Goal: Book appointment/travel/reservation

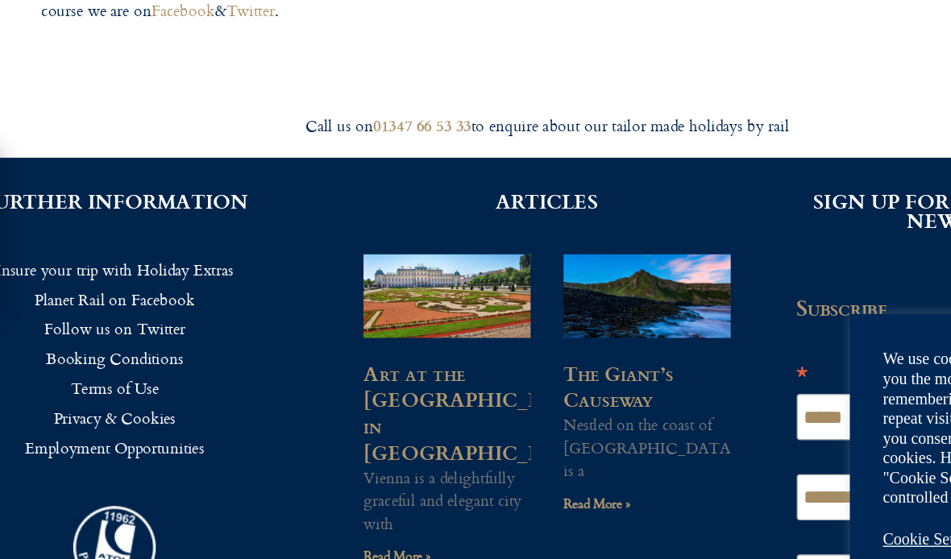
scroll to position [895, 0]
click at [488, 471] on link "Read More »" at bounding box center [512, 478] width 49 height 15
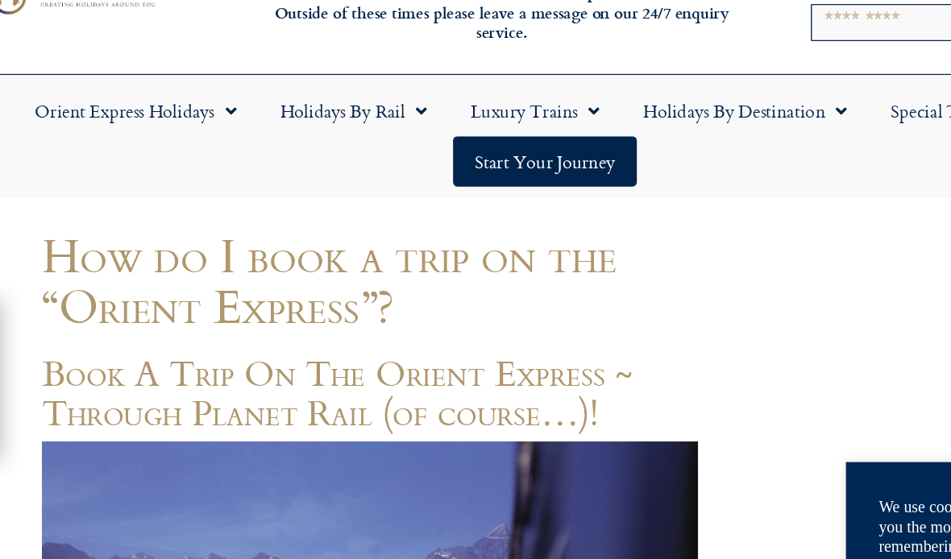
scroll to position [72, 0]
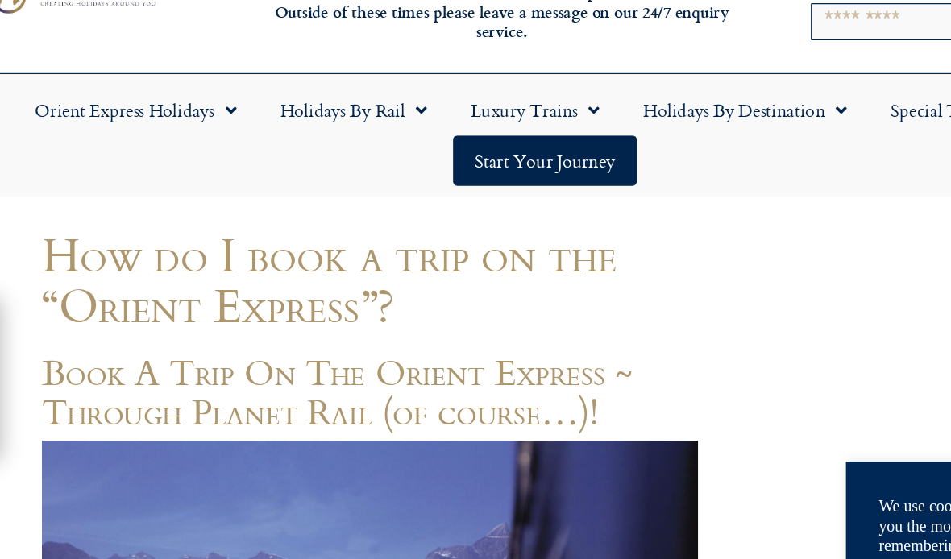
click at [372, 85] on span "Menu" at bounding box center [380, 81] width 16 height 29
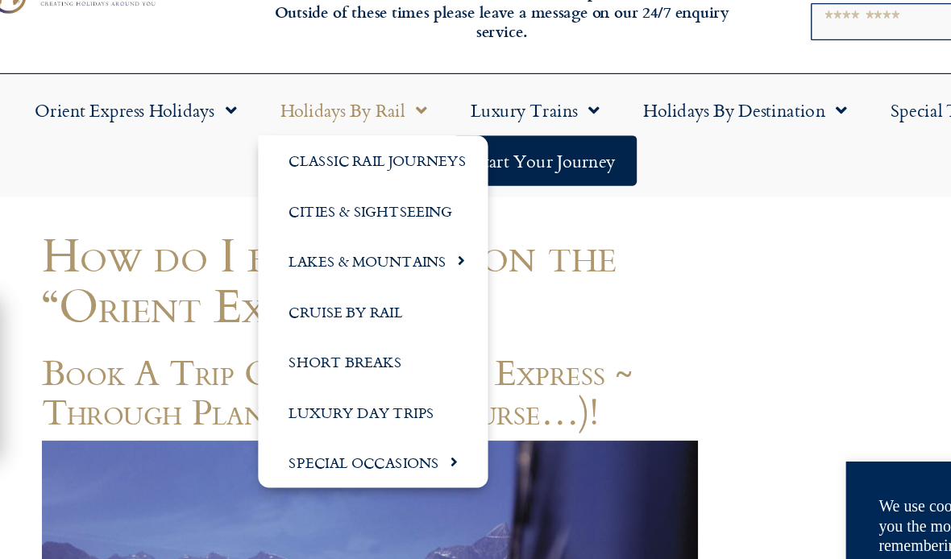
click at [286, 268] on link "Short Breaks" at bounding box center [348, 266] width 169 height 37
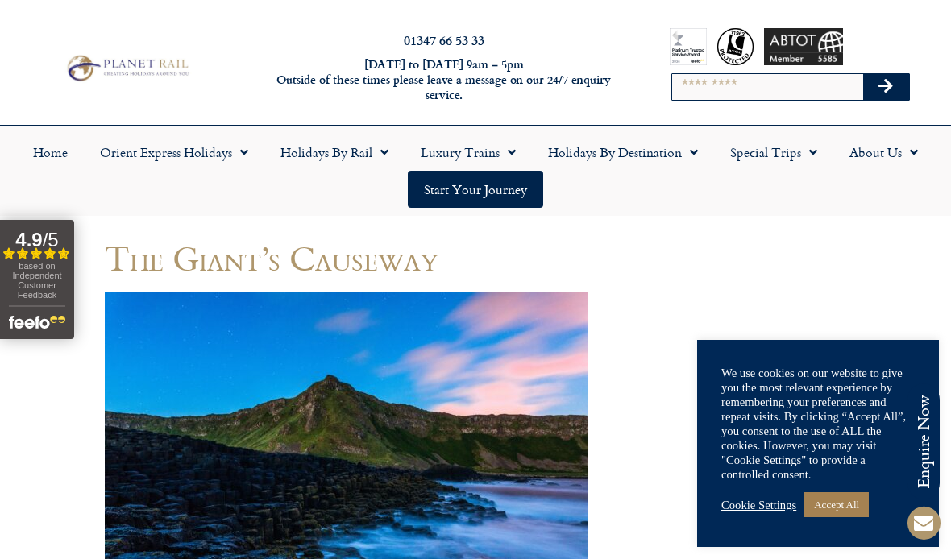
click at [802, 149] on span "Menu" at bounding box center [809, 152] width 16 height 29
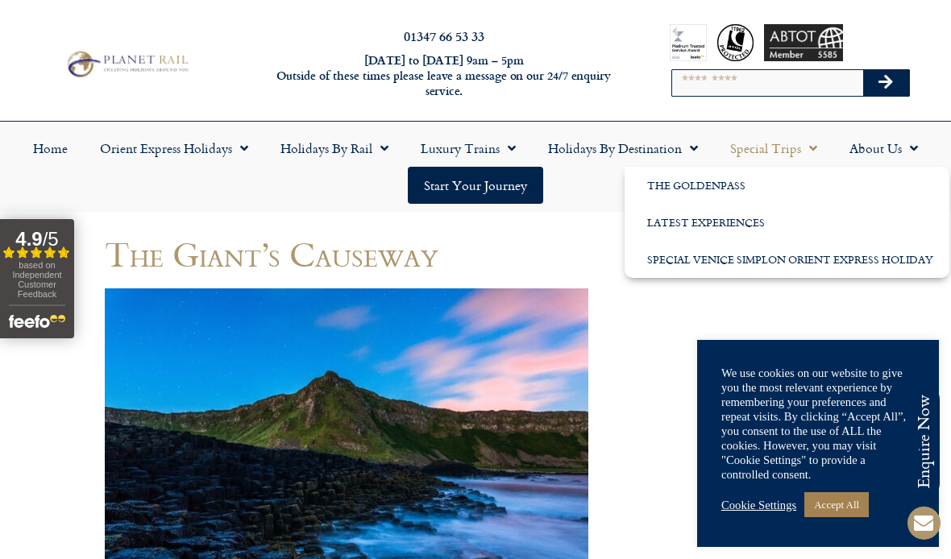
scroll to position [8, 0]
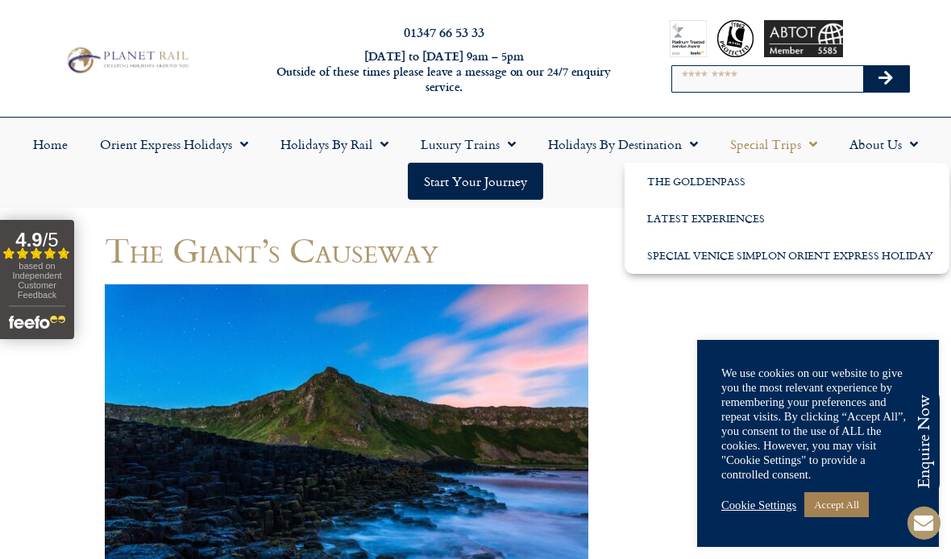
click at [252, 149] on link "Orient Express Holidays" at bounding box center [174, 144] width 181 height 37
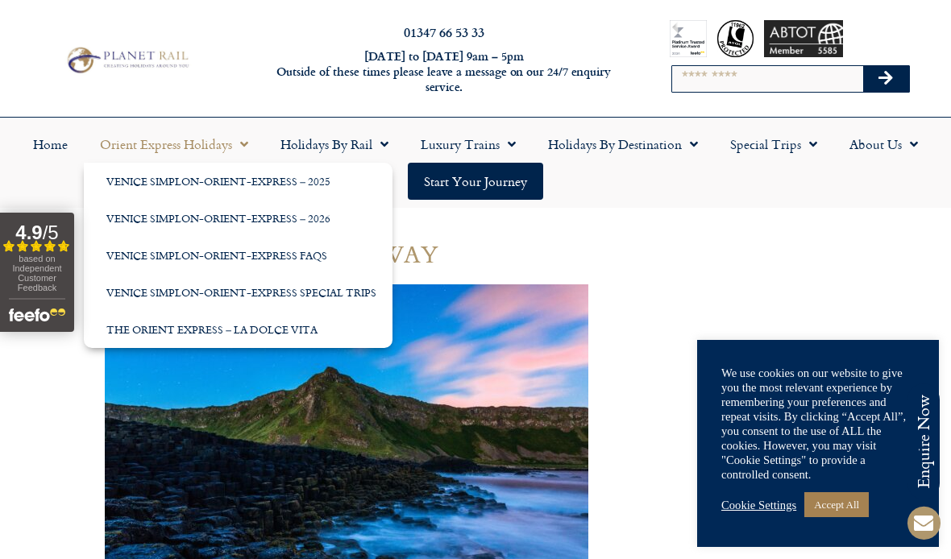
scroll to position [0, 0]
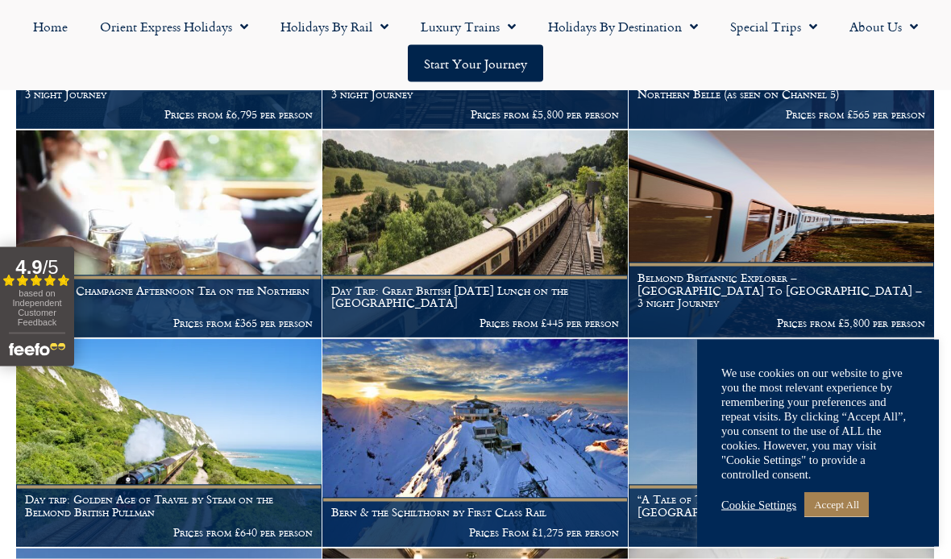
scroll to position [515, 0]
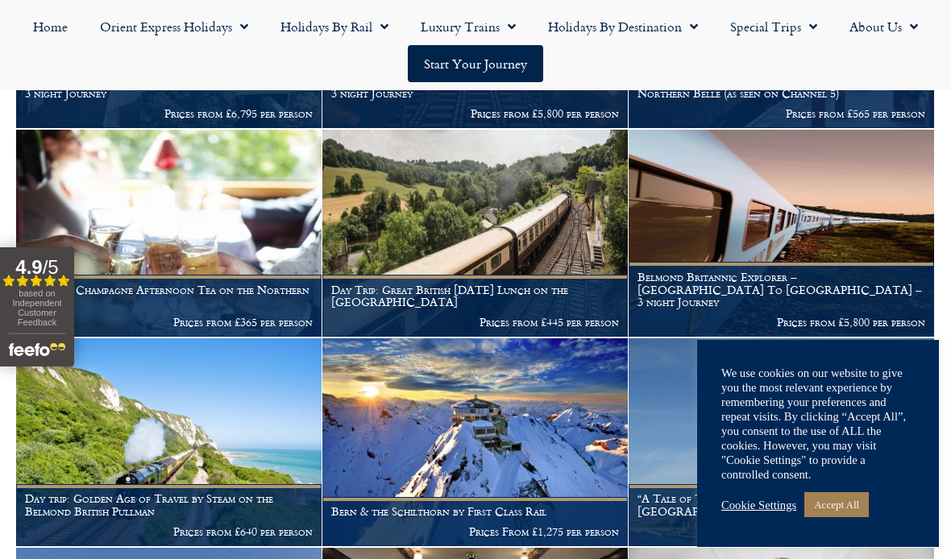
click at [148, 492] on h1 "Day trip: Golden Age of Travel by Steam on the Belmond British Pullman" at bounding box center [169, 505] width 288 height 26
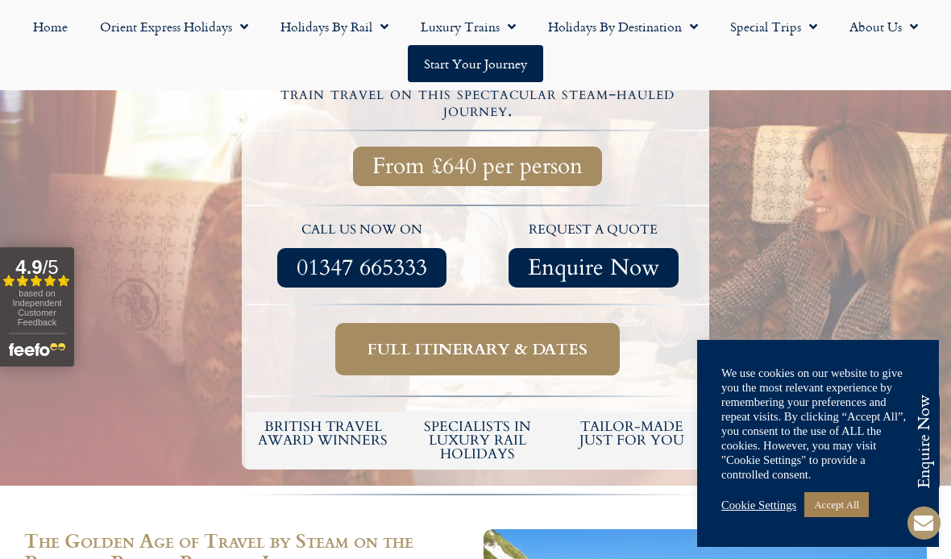
scroll to position [478, 0]
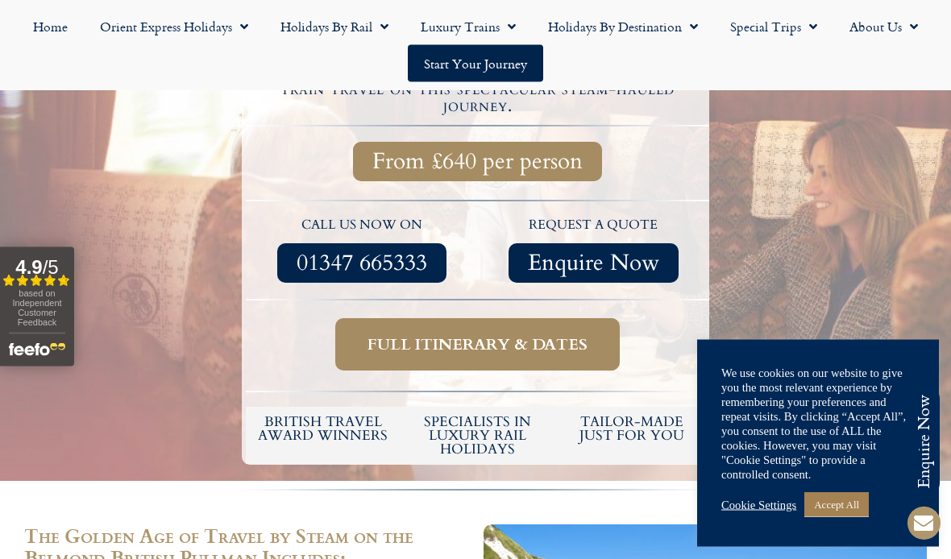
click at [493, 335] on span "Full itinerary & dates" at bounding box center [478, 345] width 220 height 20
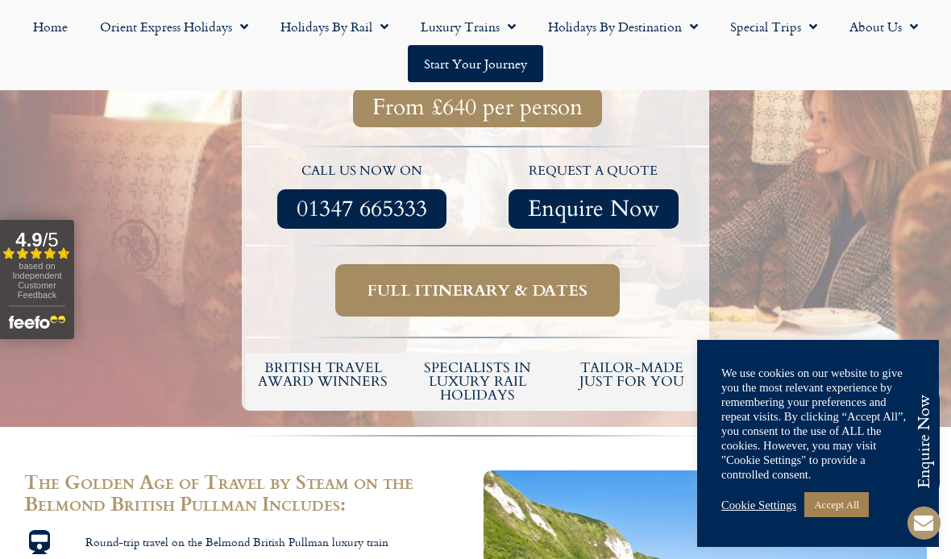
scroll to position [534, 0]
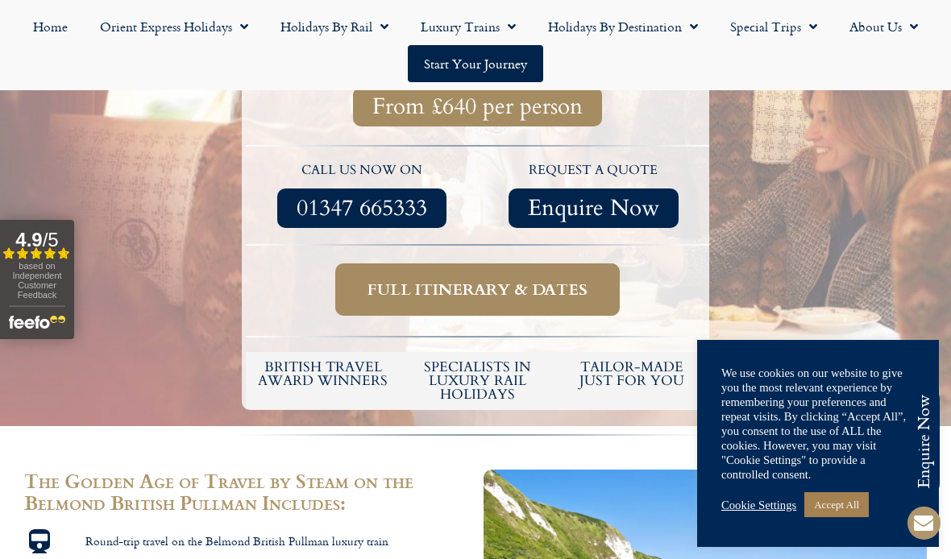
click at [509, 280] on span "Full itinerary & dates" at bounding box center [478, 290] width 220 height 20
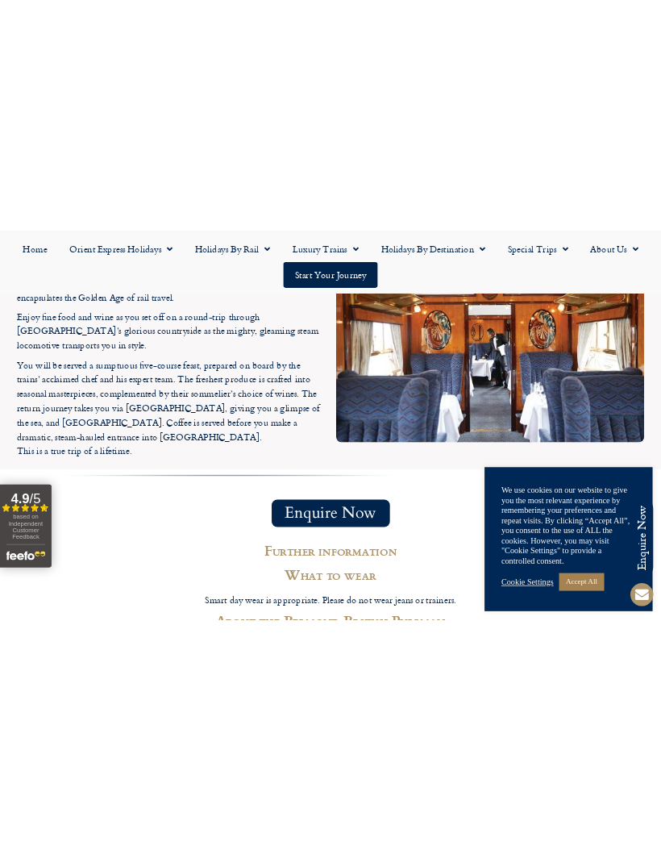
scroll to position [1935, 0]
